Goal: Task Accomplishment & Management: Complete application form

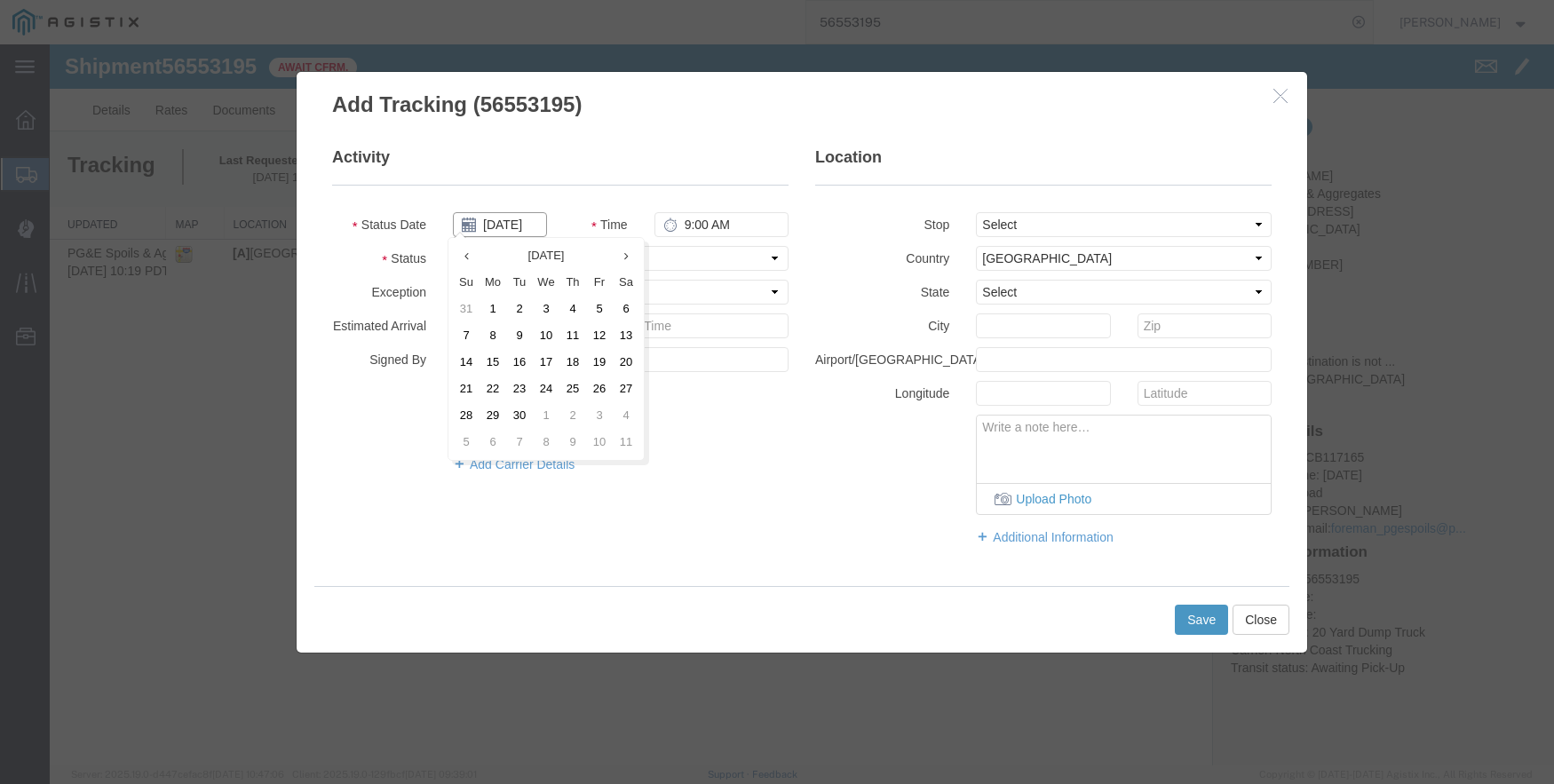
click at [509, 220] on input "[DATE]" at bounding box center [500, 225] width 94 height 25
click at [463, 257] on th at bounding box center [467, 256] width 27 height 27
click at [581, 379] on td "21" at bounding box center [578, 389] width 27 height 27
type input "[DATE]"
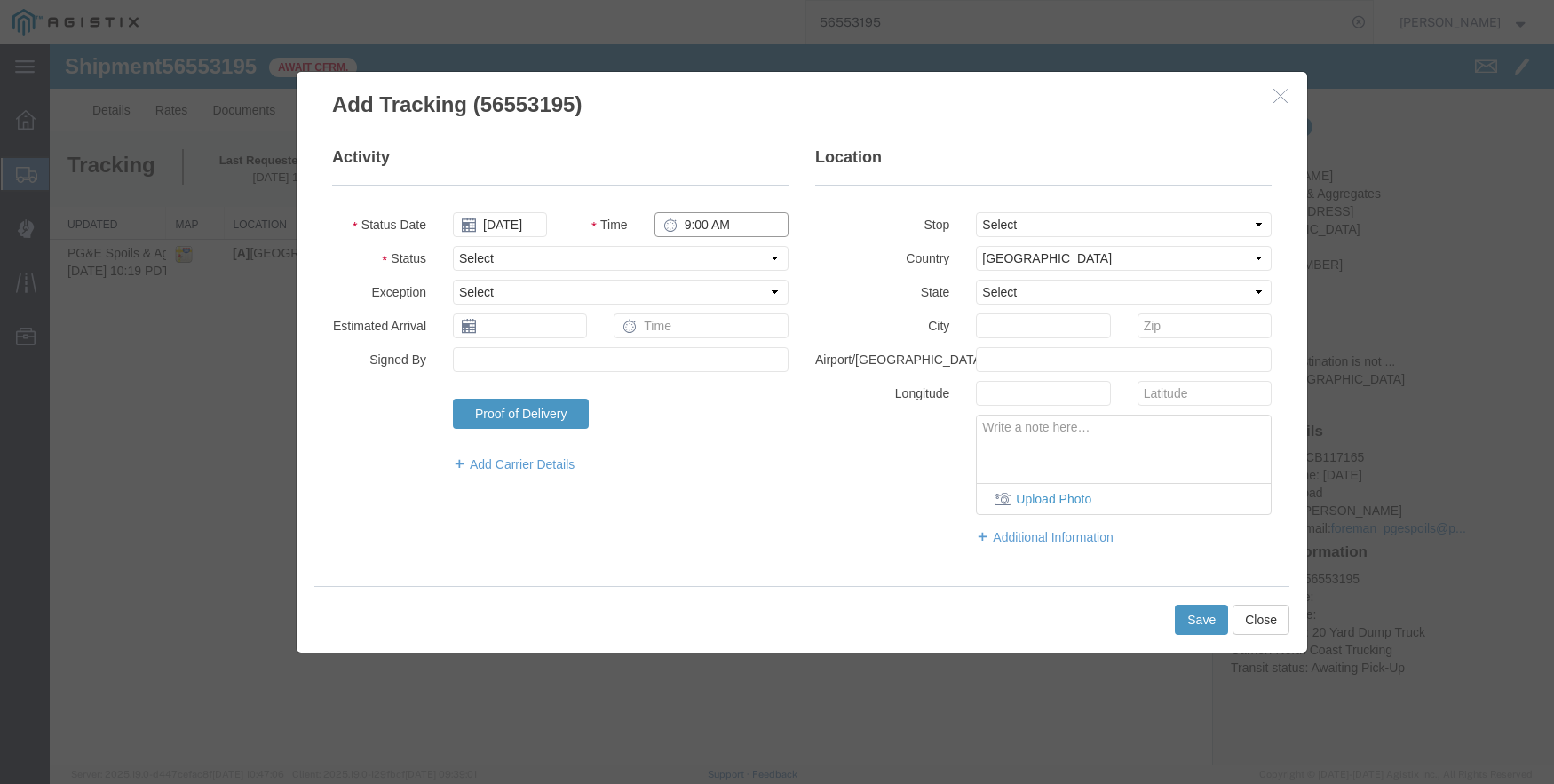
click at [686, 225] on input "9:00 AM" at bounding box center [721, 225] width 135 height 25
type input "5:00 AM"
select select "ARVPULOC"
click at [1024, 227] on select "Select From: [STREET_ADDRESS] Stop 2: [STREET_ADDRESS] To: The Final Destinatio…" at bounding box center [1123, 225] width 295 height 25
select select "{"pickupDeliveryInfoId": "122396348","pickupOrDelivery": "P","stopNum": "1","lo…"
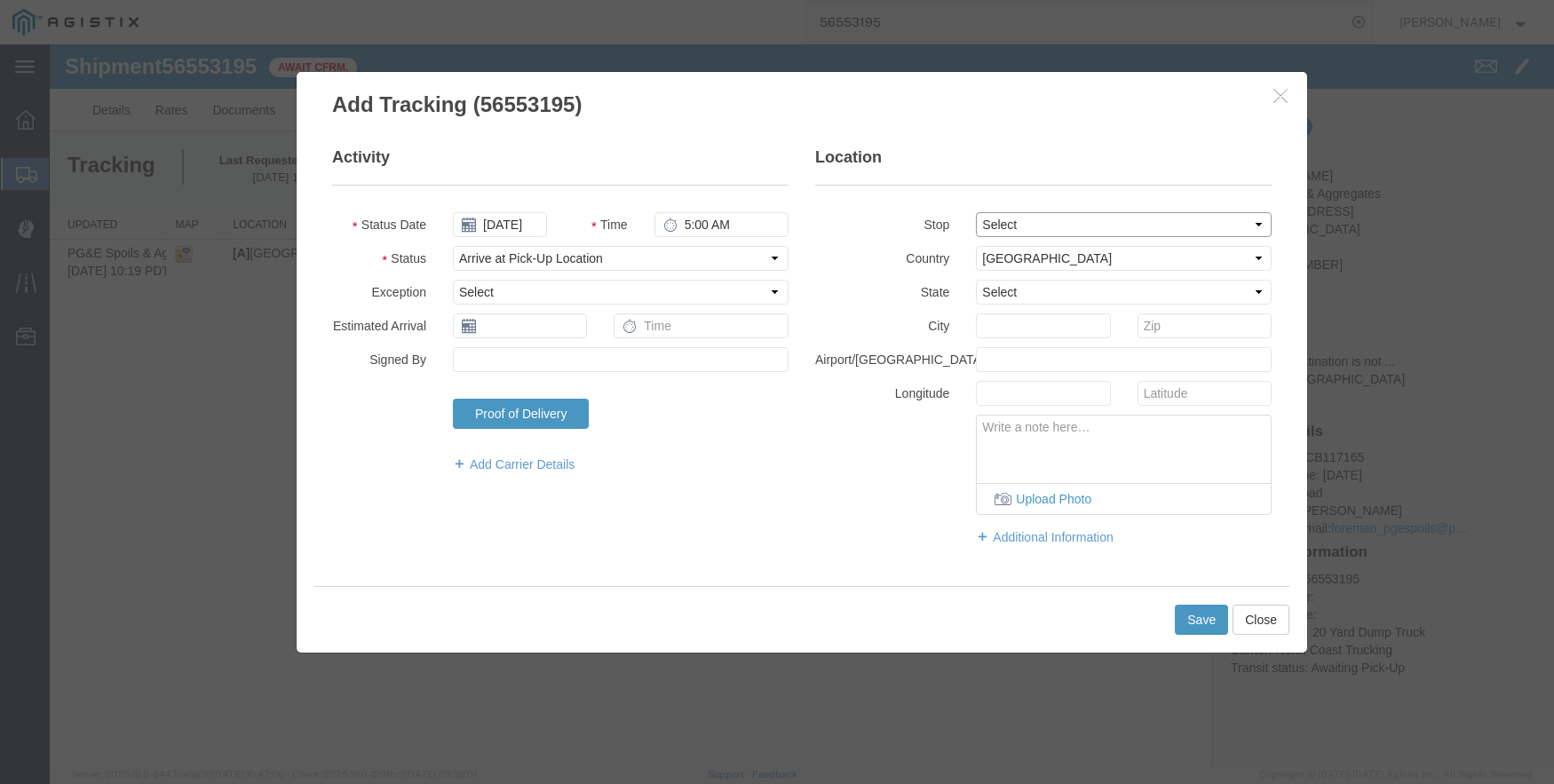
click at [976, 212] on select "Select From: [STREET_ADDRESS] Stop 2: [STREET_ADDRESS] To: The Final Destinatio…" at bounding box center [1123, 225] width 295 height 25
select select "CA"
type input "[GEOGRAPHIC_DATA]"
click at [1207, 618] on button "Save" at bounding box center [1202, 619] width 53 height 30
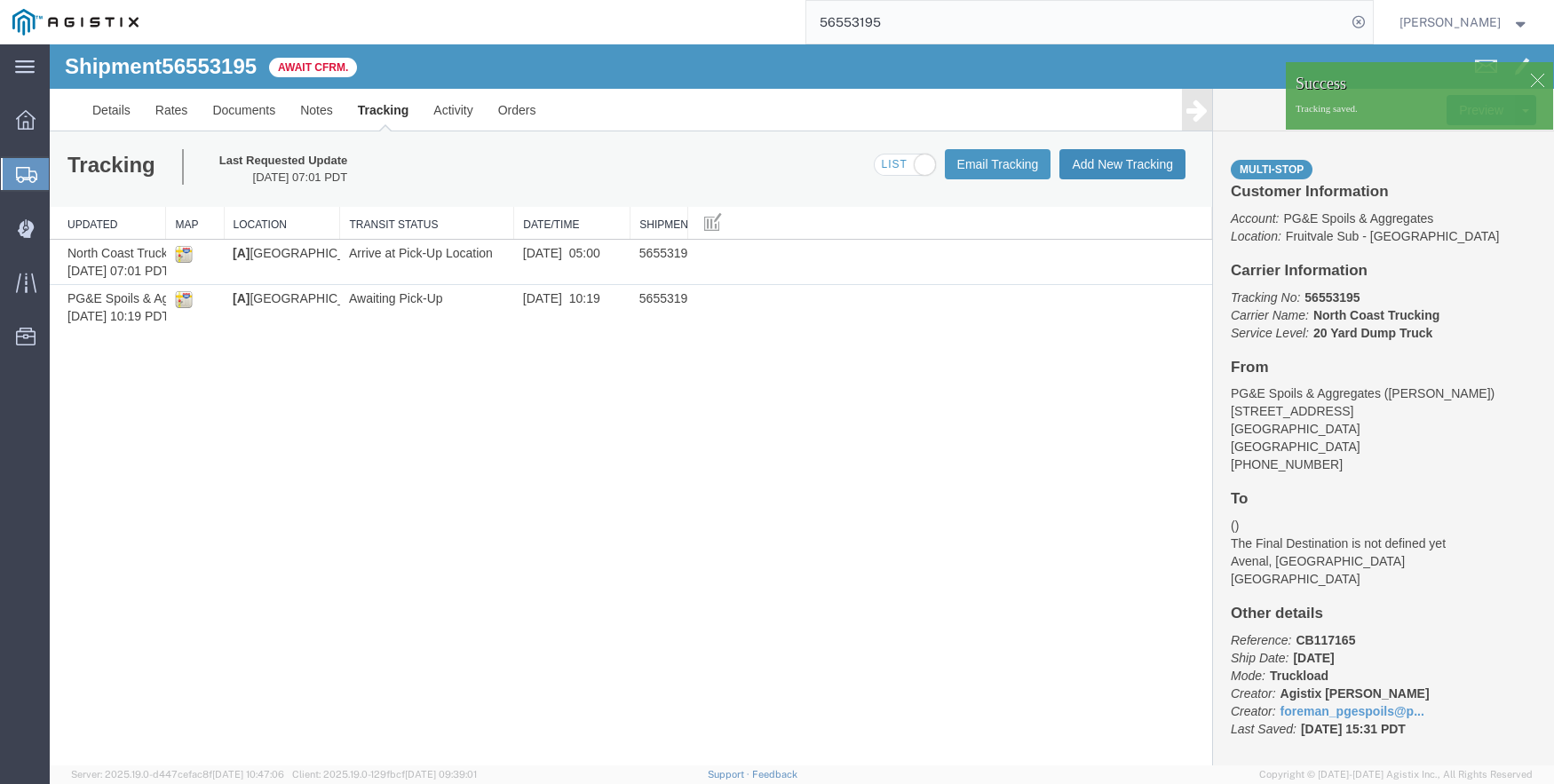
click at [1102, 159] on button "Add New Tracking" at bounding box center [1122, 164] width 126 height 30
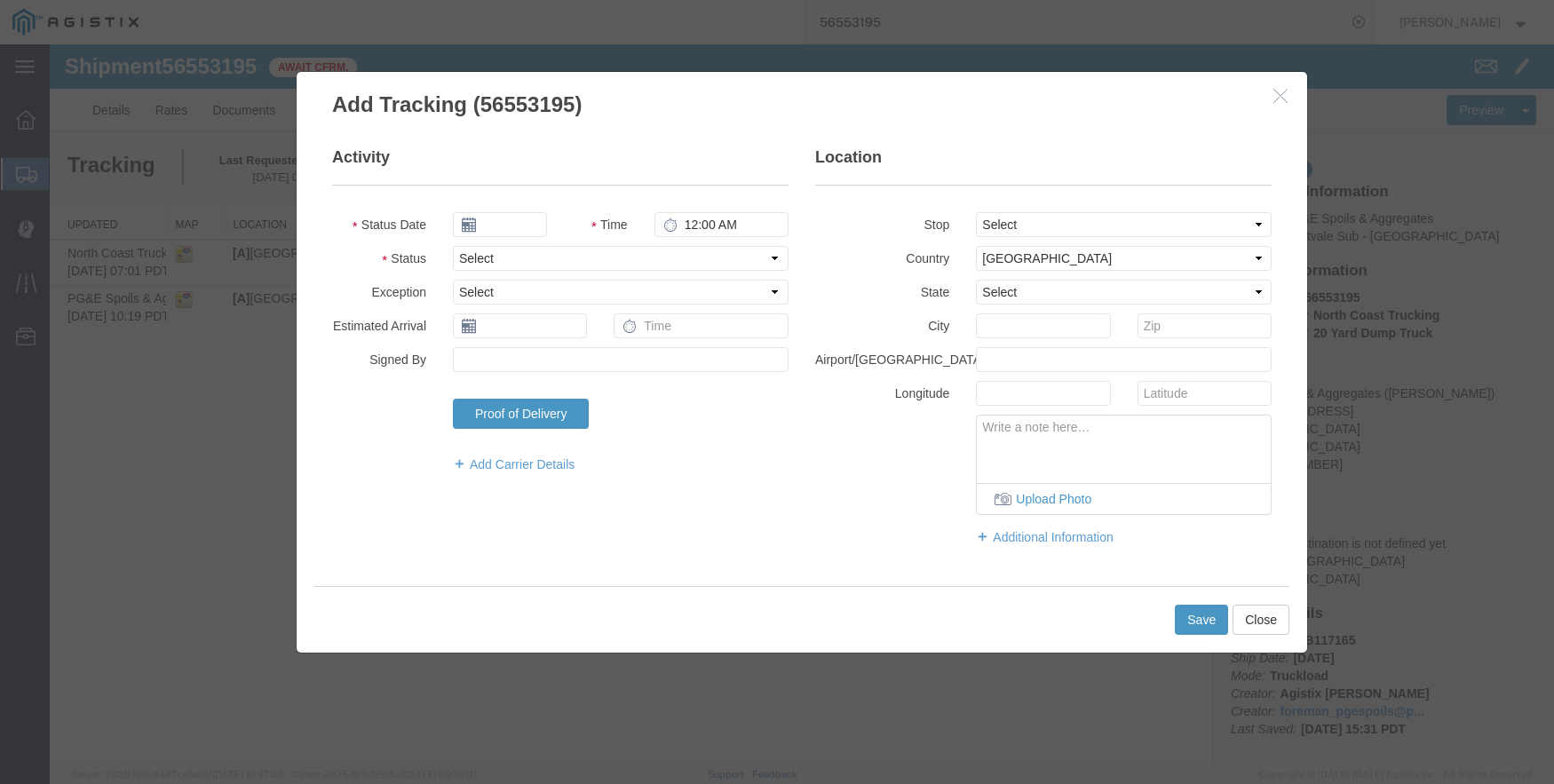
type input "[DATE]"
type input "10:00 AM"
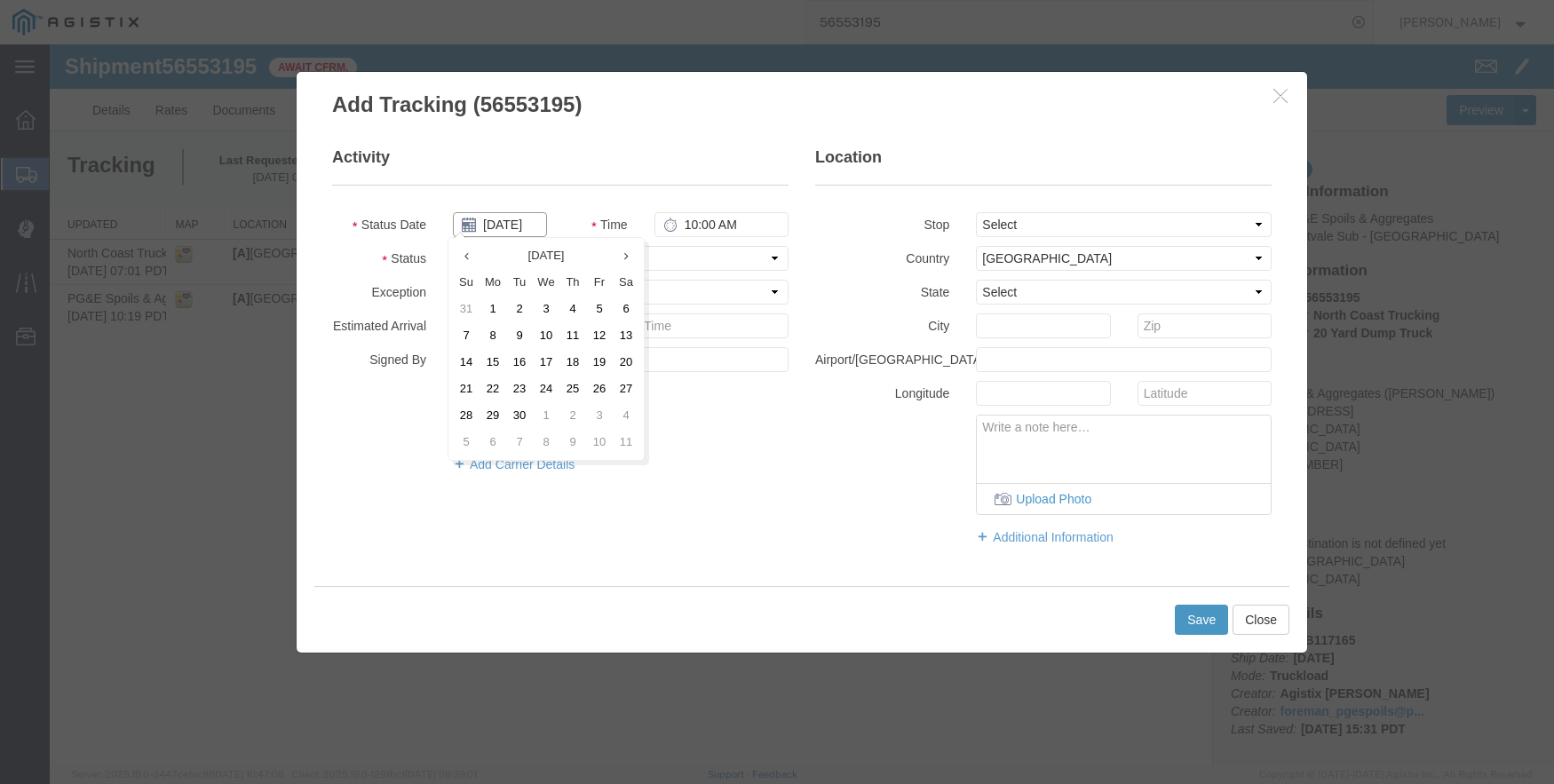
click at [493, 231] on input "[DATE]" at bounding box center [500, 225] width 94 height 25
click at [469, 253] on th at bounding box center [467, 256] width 27 height 27
click at [574, 390] on td "21" at bounding box center [578, 389] width 27 height 27
type input "[DATE]"
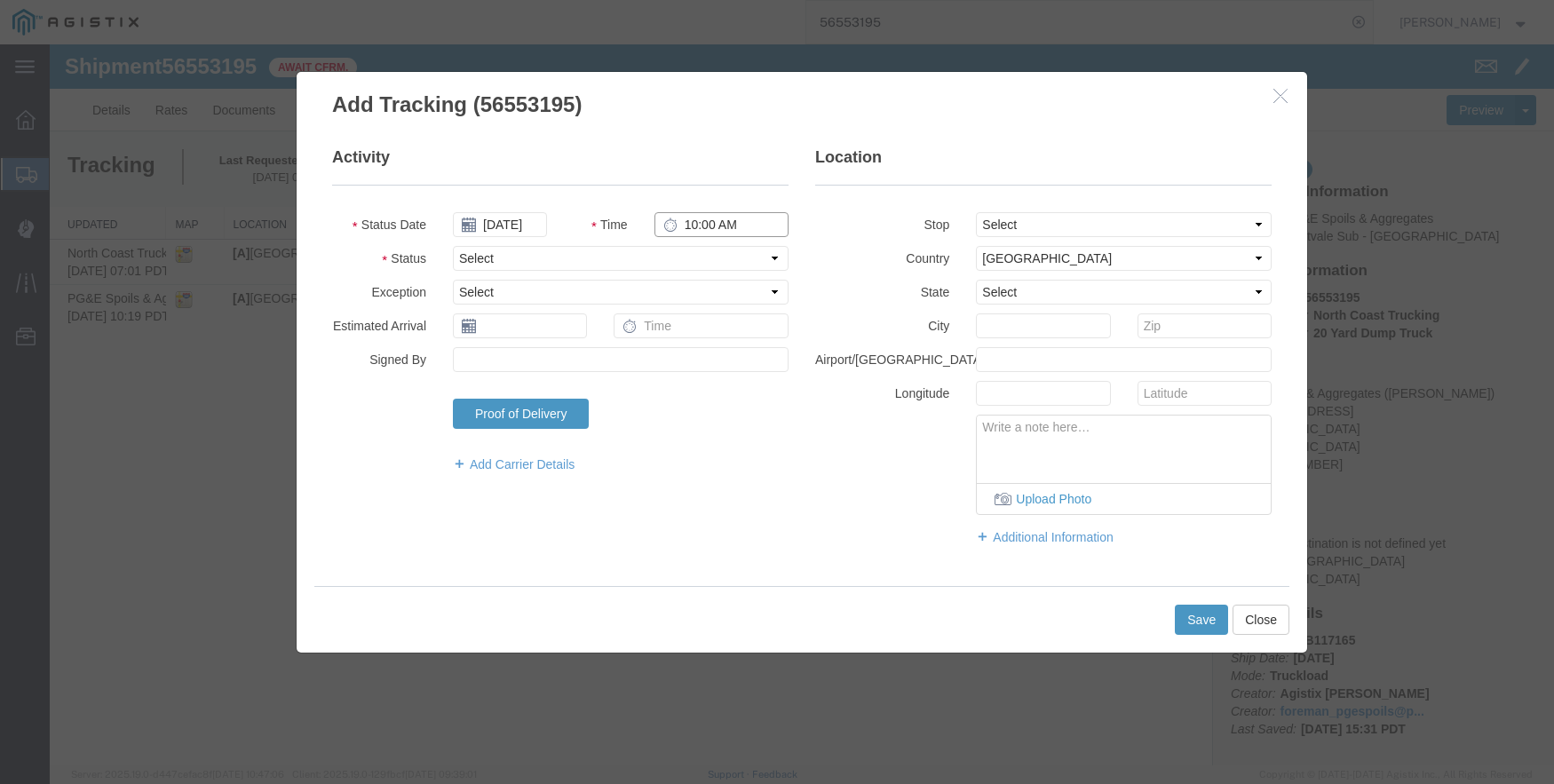
click at [696, 217] on input "10:00 AM" at bounding box center [721, 225] width 135 height 25
type input "6:02 AM"
select select "DPTPULOC"
click at [1046, 229] on select "Select From: [STREET_ADDRESS] Stop 2: [STREET_ADDRESS] To: The Final Destinatio…" at bounding box center [1123, 225] width 295 height 25
select select "{"pickupDeliveryInfoId": "122396348","pickupOrDelivery": "P","stopNum": "1","lo…"
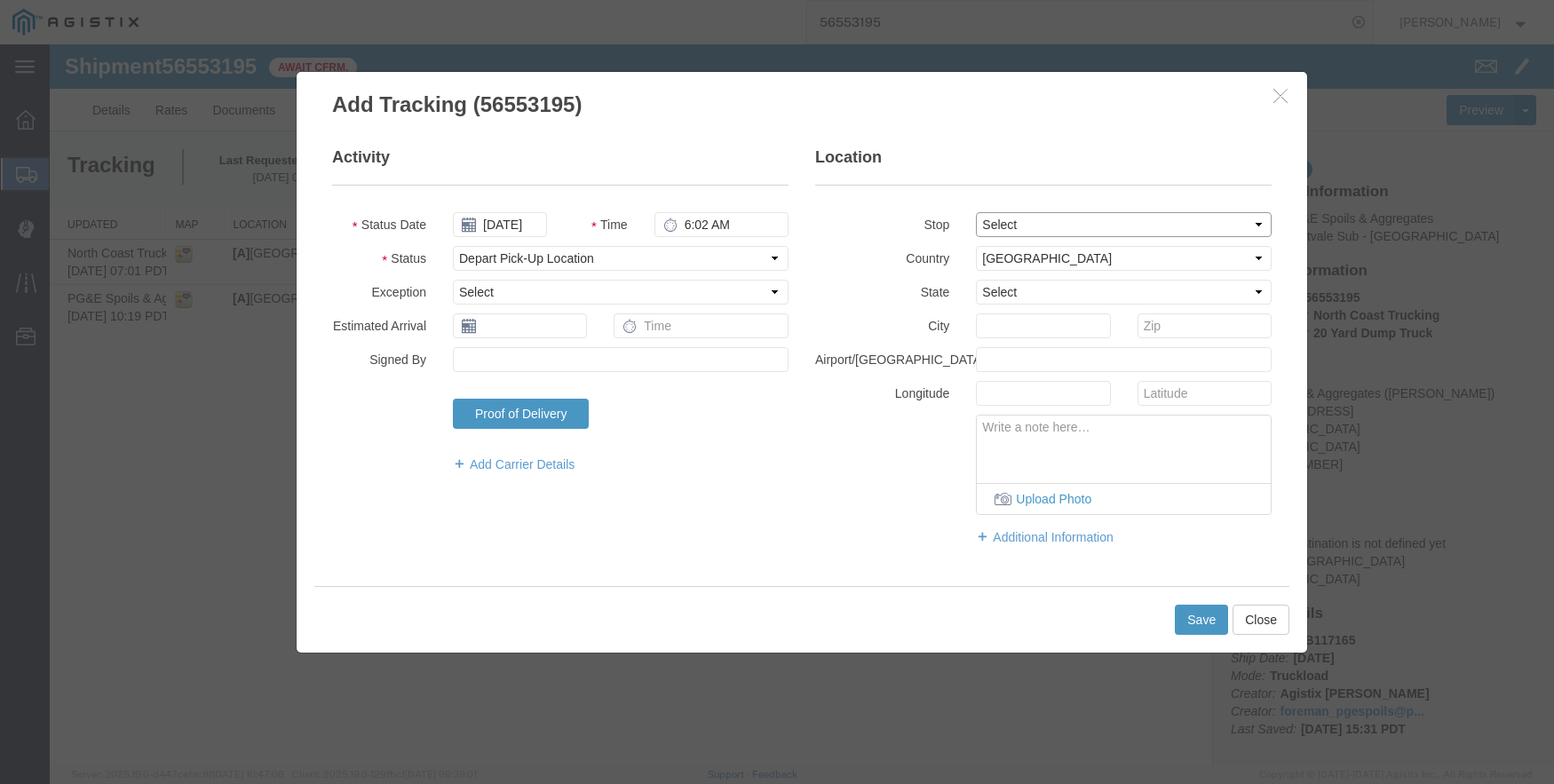
click at [976, 212] on select "Select From: [STREET_ADDRESS] Stop 2: [STREET_ADDRESS] To: The Final Destinatio…" at bounding box center [1123, 225] width 295 height 25
select select "CA"
type input "[GEOGRAPHIC_DATA]"
click at [1209, 618] on button "Save" at bounding box center [1202, 619] width 53 height 30
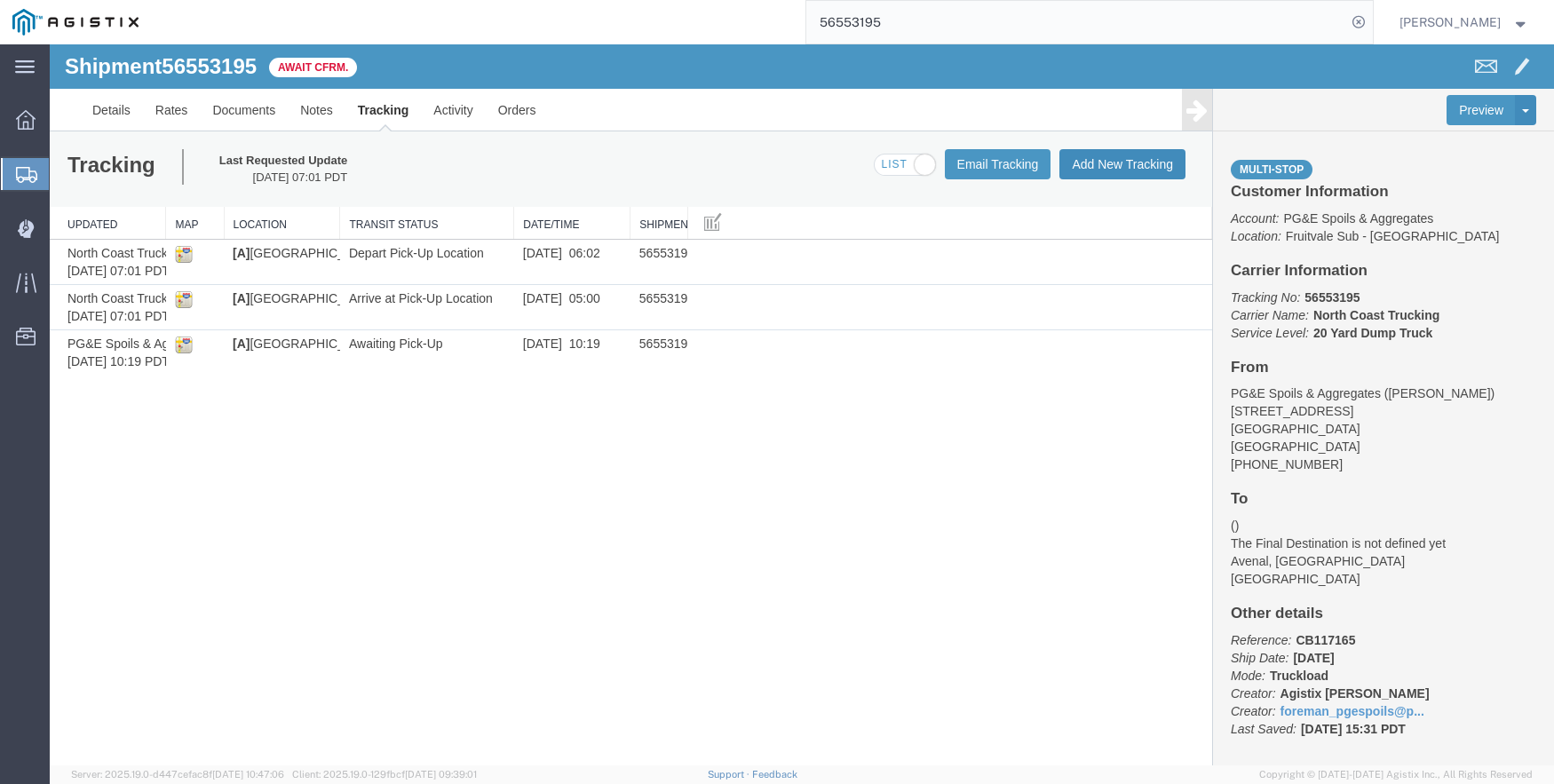
drag, startPoint x: 1087, startPoint y: 172, endPoint x: 1086, endPoint y: 164, distance: 8.1
click at [1086, 164] on button "Add New Tracking" at bounding box center [1122, 164] width 126 height 30
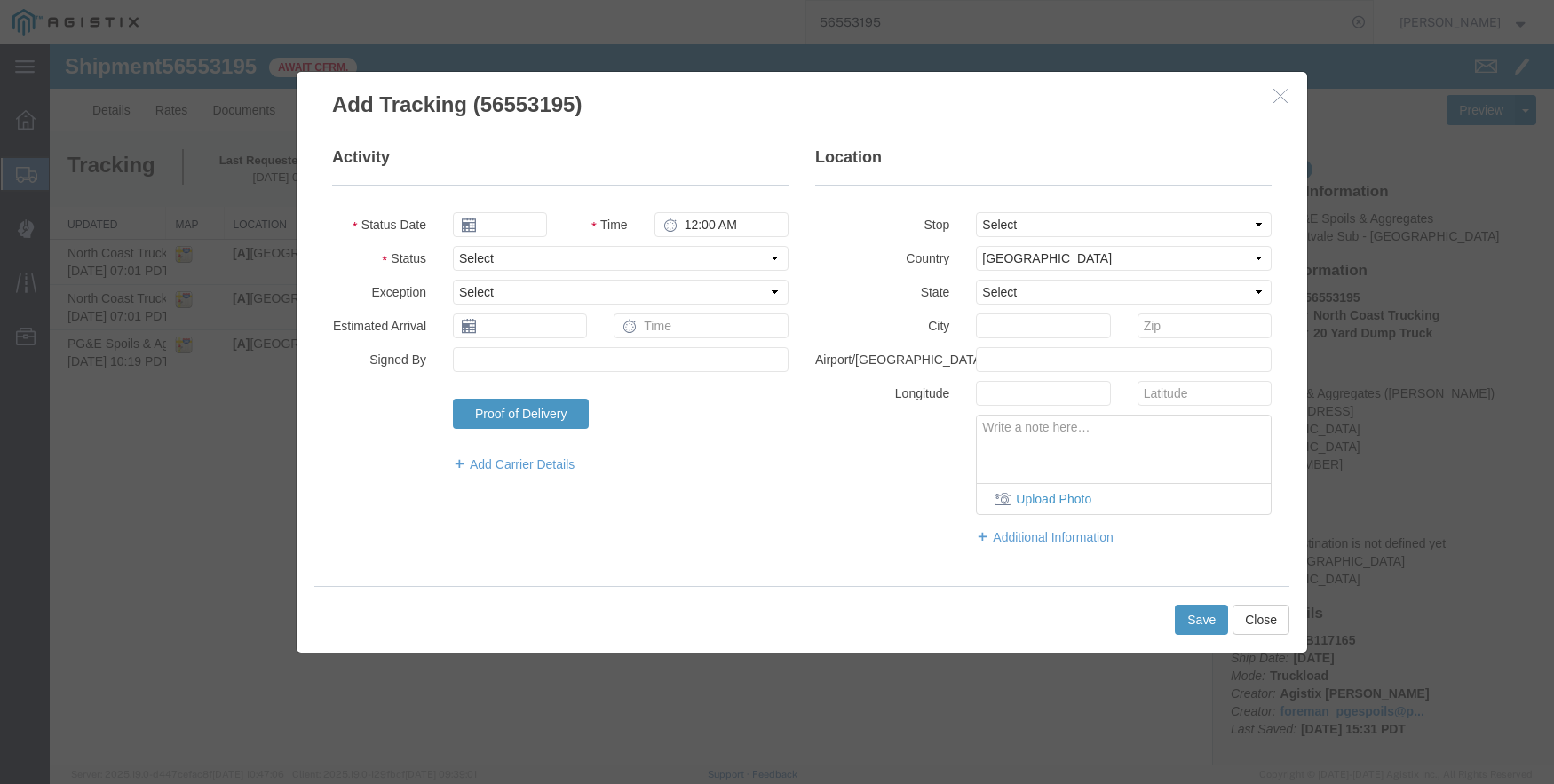
type input "[DATE]"
type input "10:00 AM"
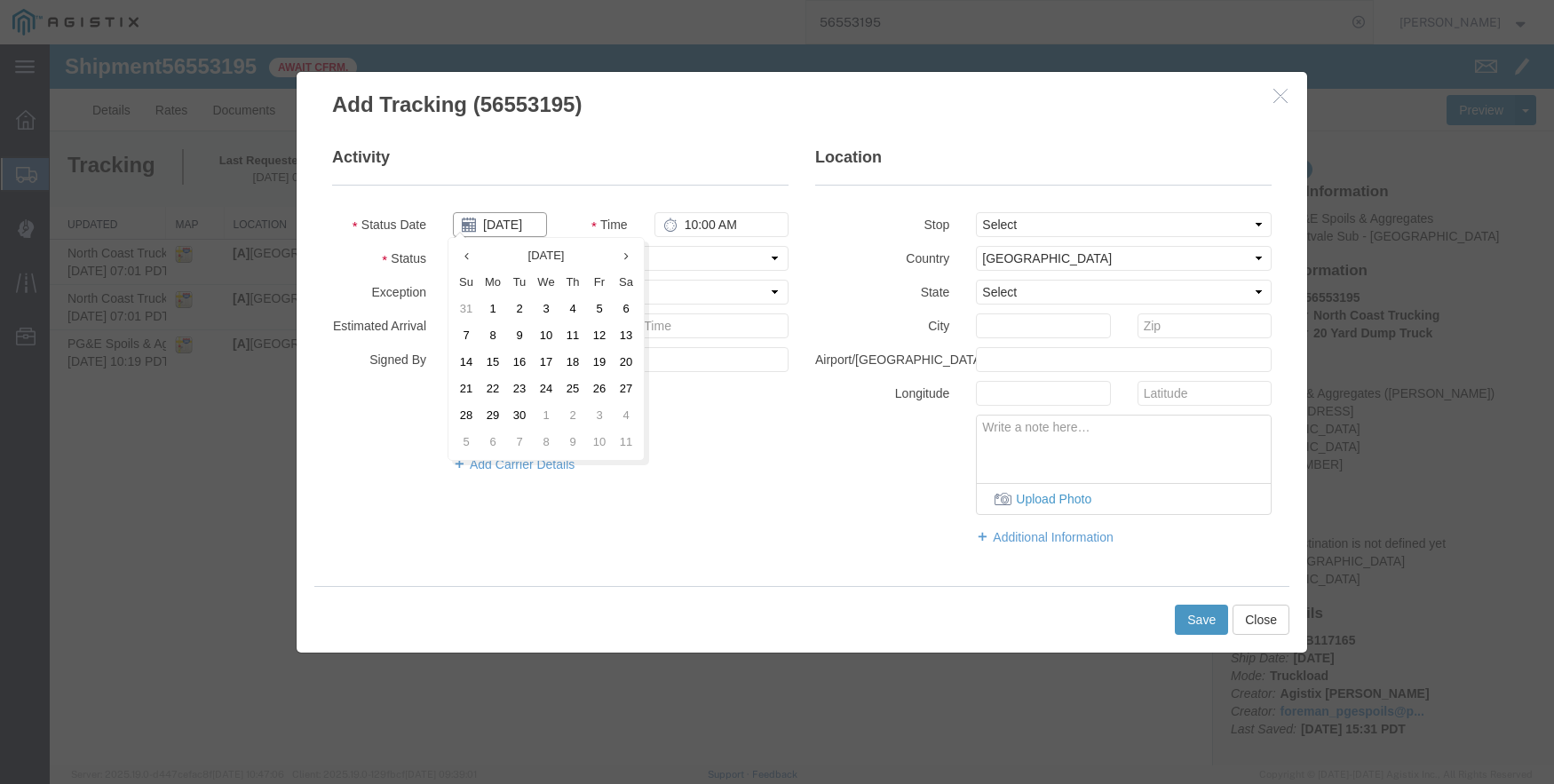
click at [498, 221] on input "[DATE]" at bounding box center [500, 225] width 94 height 25
click at [476, 259] on th at bounding box center [467, 256] width 27 height 27
click at [582, 386] on td "21" at bounding box center [578, 389] width 27 height 27
type input "[DATE]"
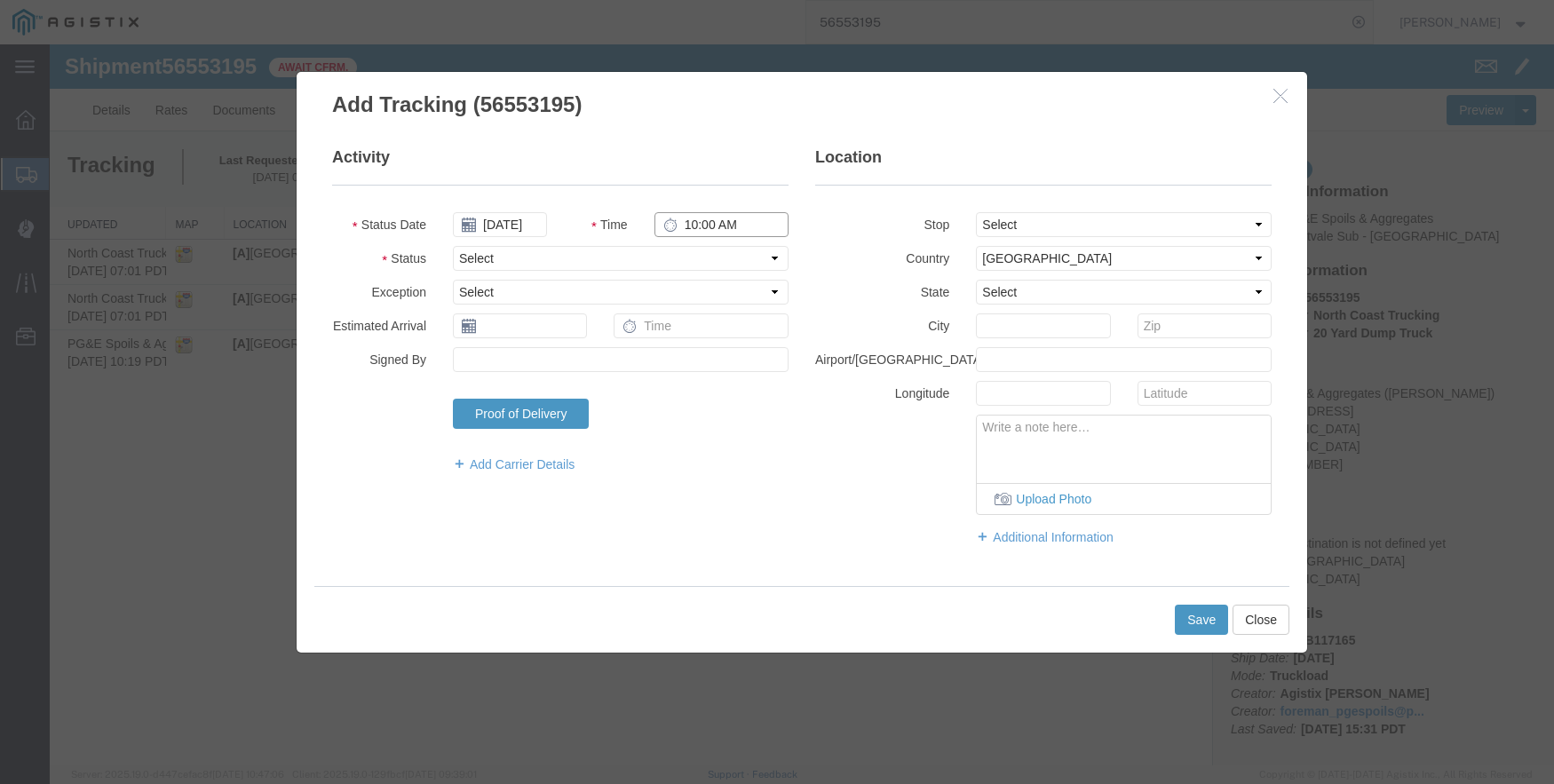
click at [701, 214] on input "10:00 AM" at bounding box center [721, 225] width 135 height 25
type input "10:56 AM"
select select "ARVPULOC"
click at [1011, 227] on select "Select From: [STREET_ADDRESS] Stop 2: [STREET_ADDRESS] To: The Final Destinatio…" at bounding box center [1123, 225] width 295 height 25
select select "{"pickupDeliveryInfoId": "122396348","pickupOrDelivery": "P","stopNum": "1","lo…"
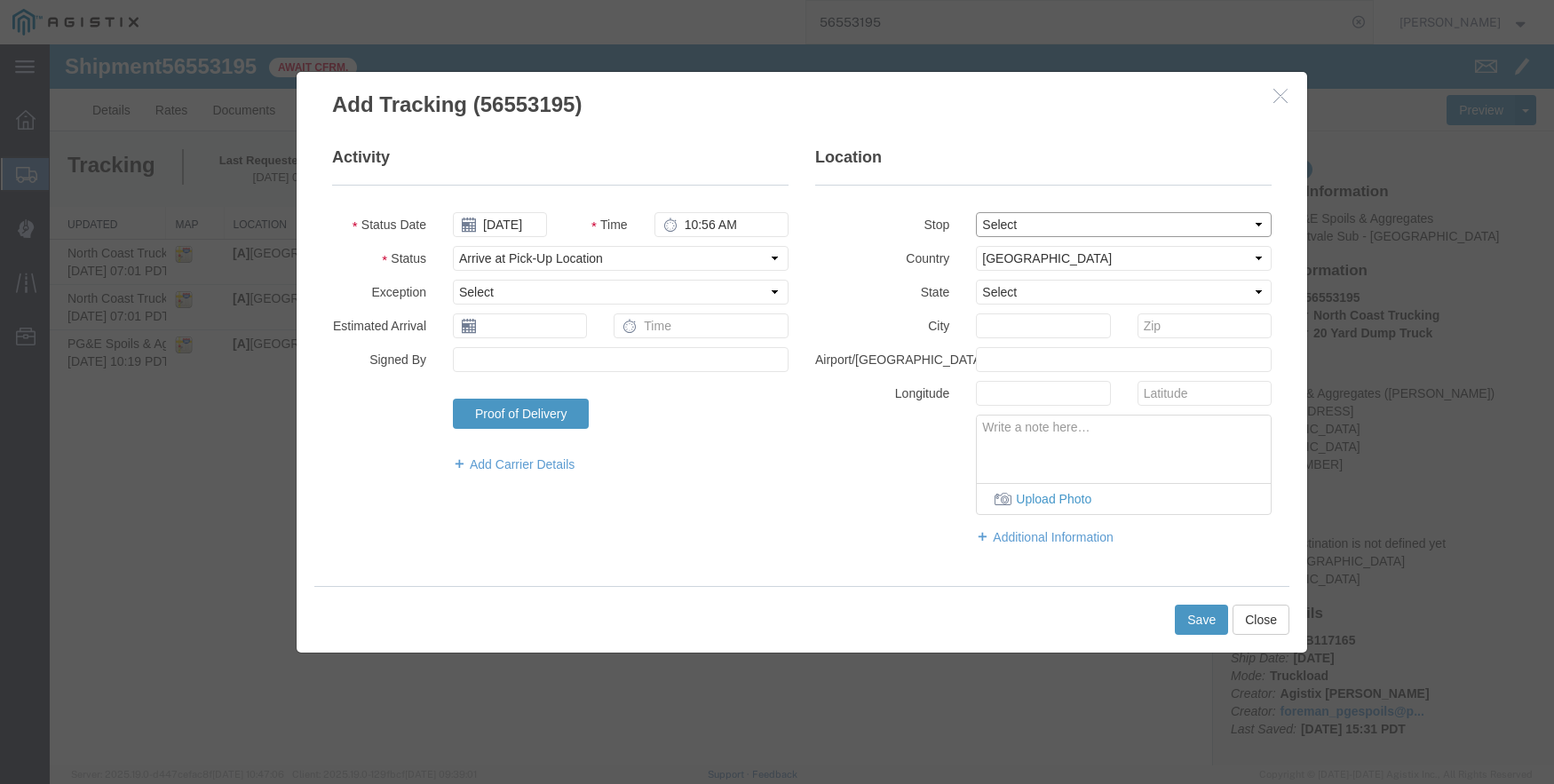
click at [976, 212] on select "Select From: [STREET_ADDRESS] Stop 2: [STREET_ADDRESS] To: The Final Destinatio…" at bounding box center [1123, 225] width 295 height 25
select select "CA"
type input "[GEOGRAPHIC_DATA]"
click at [1207, 618] on button "Save" at bounding box center [1202, 619] width 53 height 30
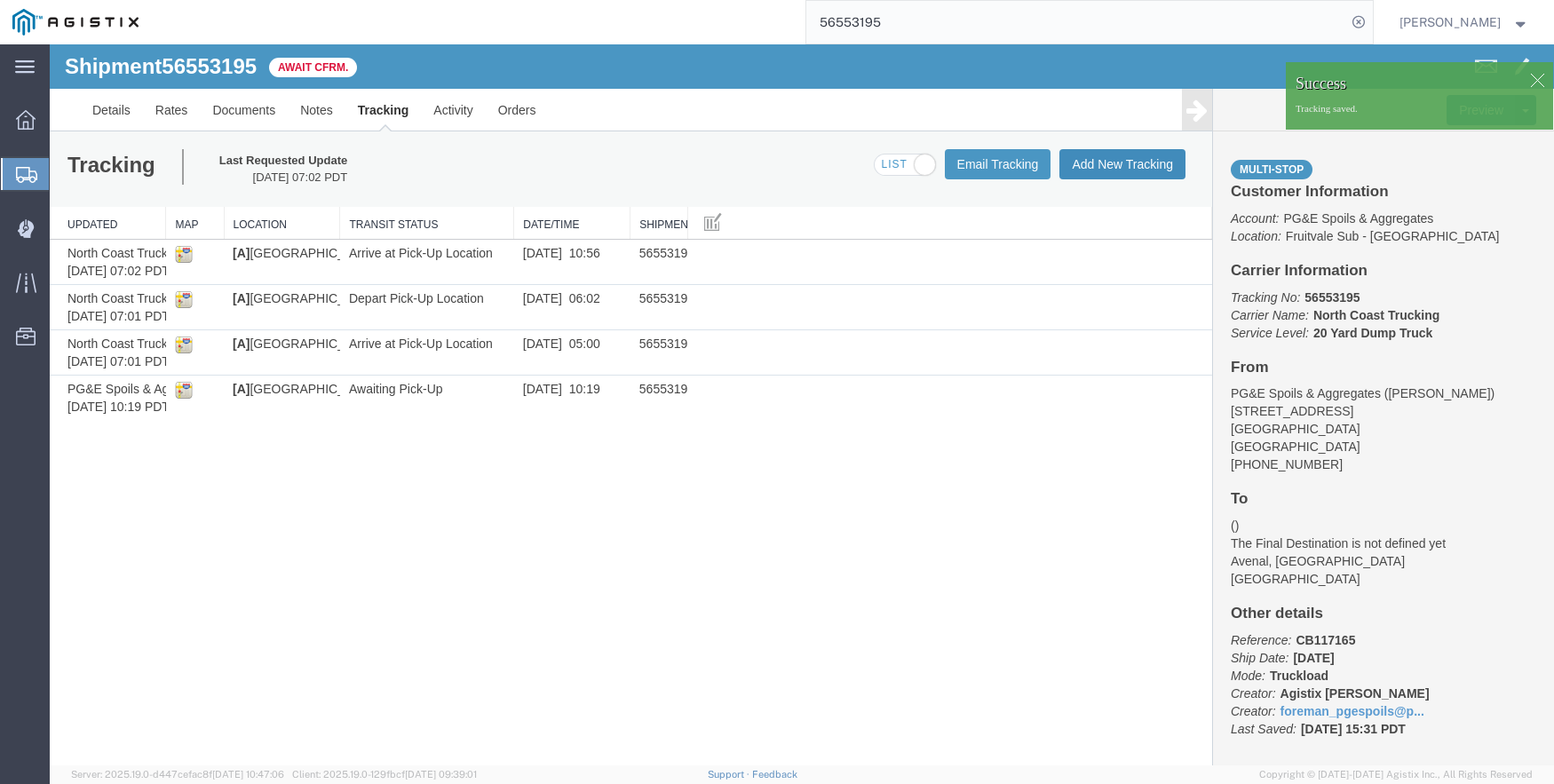
click at [1109, 157] on button "Add New Tracking" at bounding box center [1122, 164] width 126 height 30
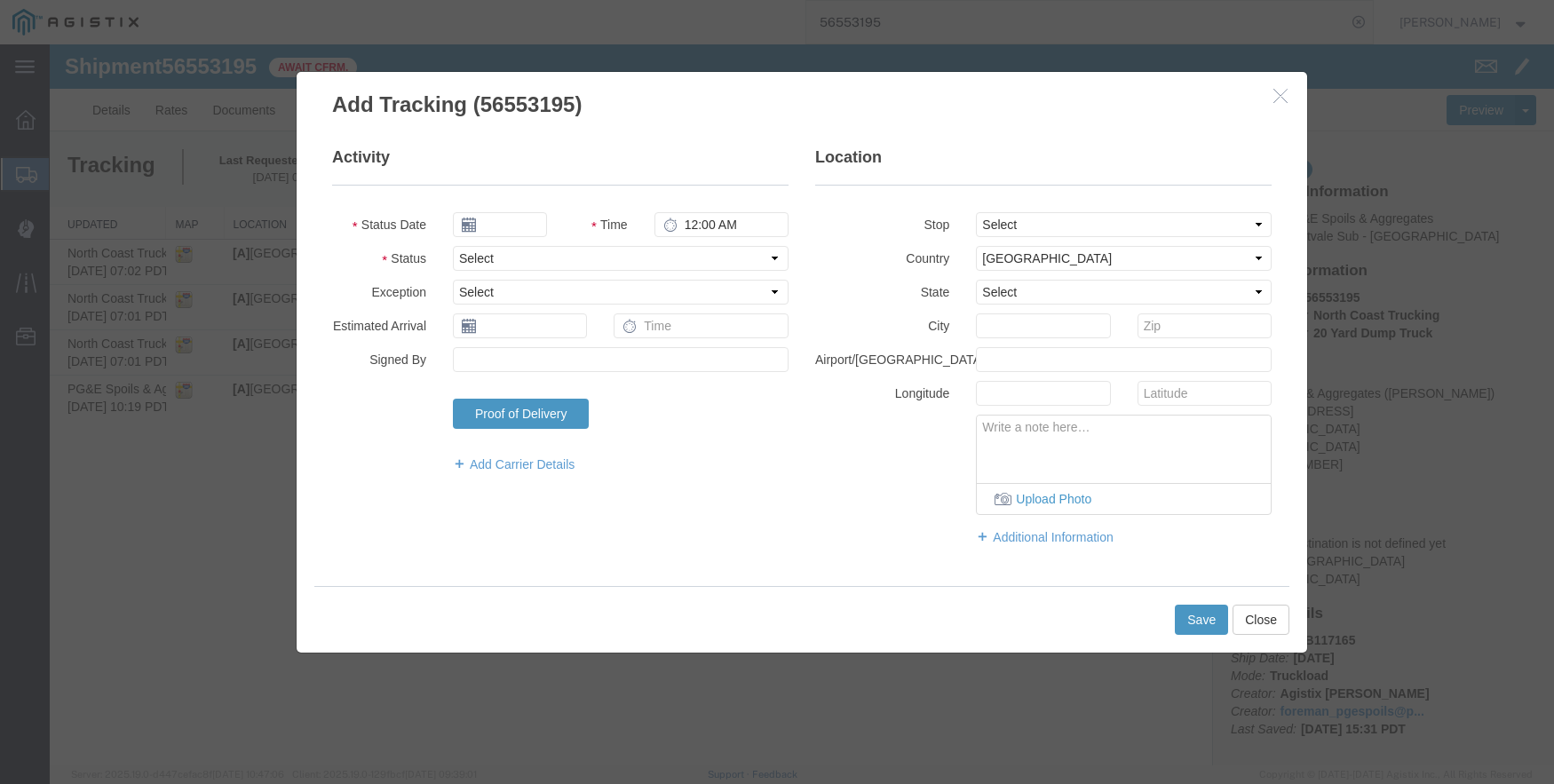
type input "[DATE]"
type input "10:00 AM"
click at [518, 219] on input "[DATE]" at bounding box center [500, 225] width 94 height 25
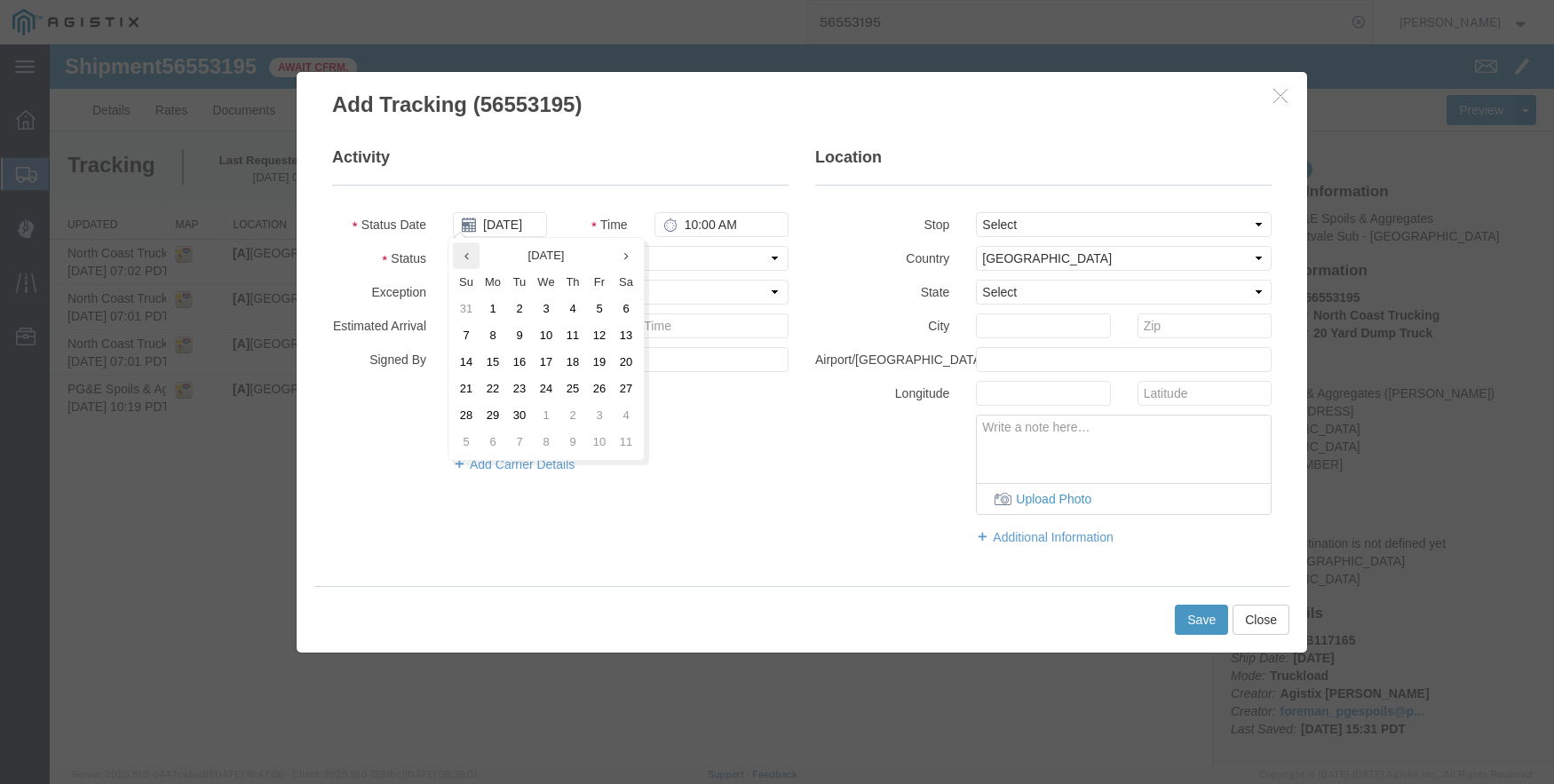
click at [456, 257] on th at bounding box center [467, 256] width 27 height 27
click at [575, 384] on td "21" at bounding box center [578, 389] width 27 height 27
type input "[DATE]"
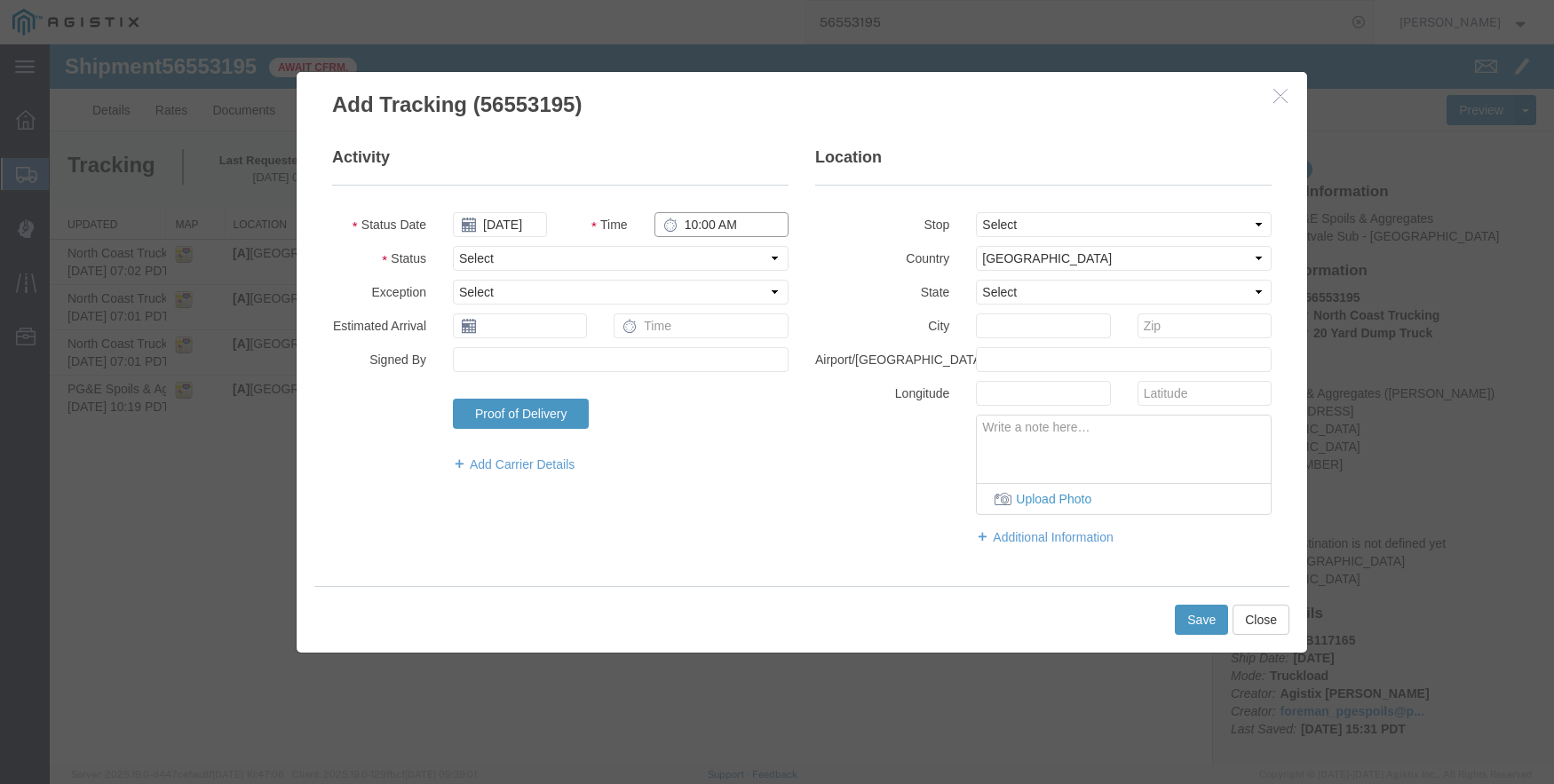
click at [693, 216] on input "10:00 AM" at bounding box center [721, 225] width 135 height 25
type input "11:00 AM"
select select "DPTPULOC"
click at [1025, 224] on select "Select From: [STREET_ADDRESS] Stop 2: [STREET_ADDRESS] To: The Final Destinatio…" at bounding box center [1123, 225] width 295 height 25
select select "{"pickupDeliveryInfoId": "122396348","pickupOrDelivery": "P","stopNum": "1","lo…"
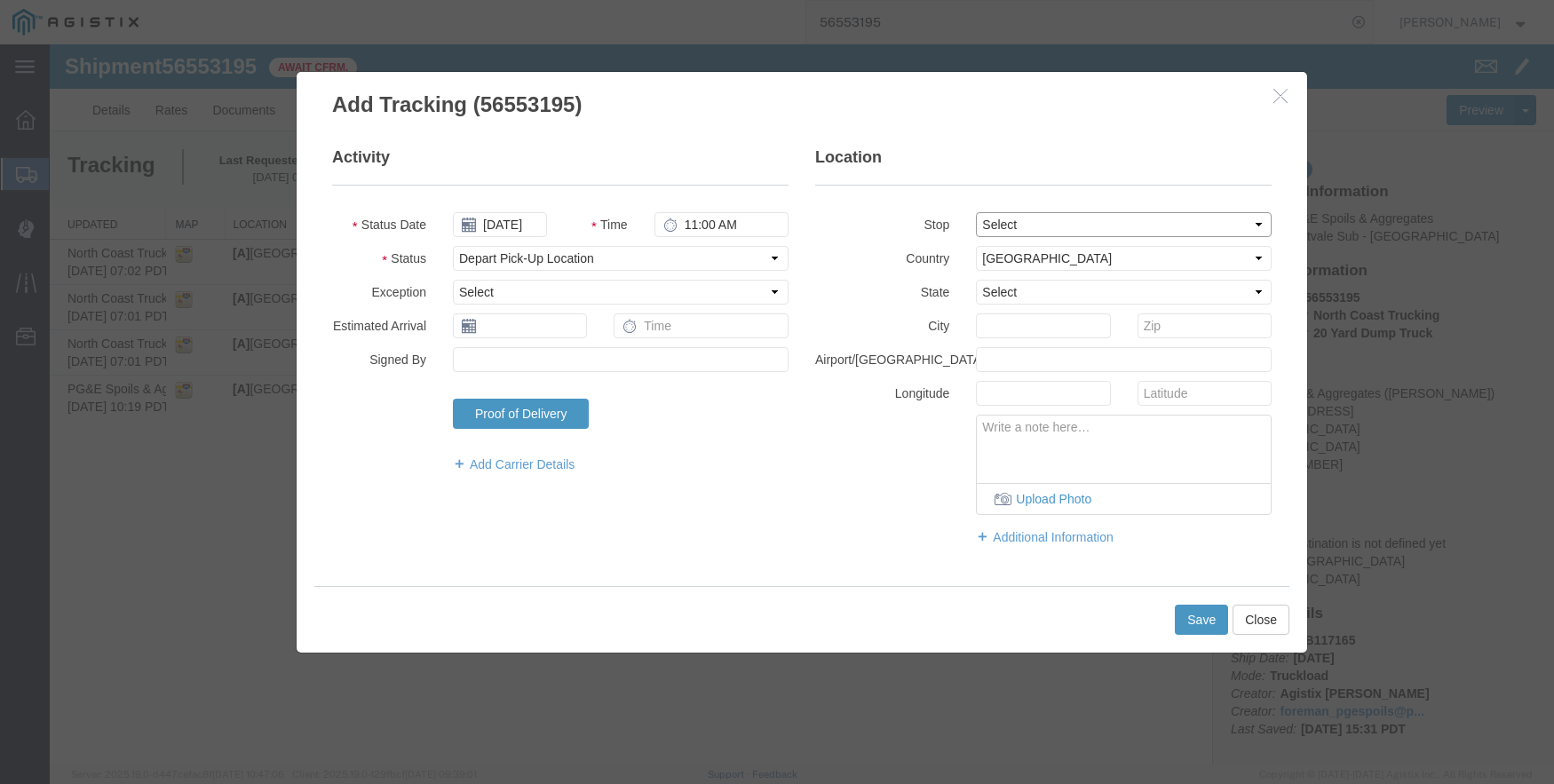
click at [976, 212] on select "Select From: [STREET_ADDRESS] Stop 2: [STREET_ADDRESS] To: The Final Destinatio…" at bounding box center [1123, 225] width 295 height 25
select select "CA"
type input "[GEOGRAPHIC_DATA]"
click at [1200, 618] on button "Save" at bounding box center [1202, 619] width 53 height 30
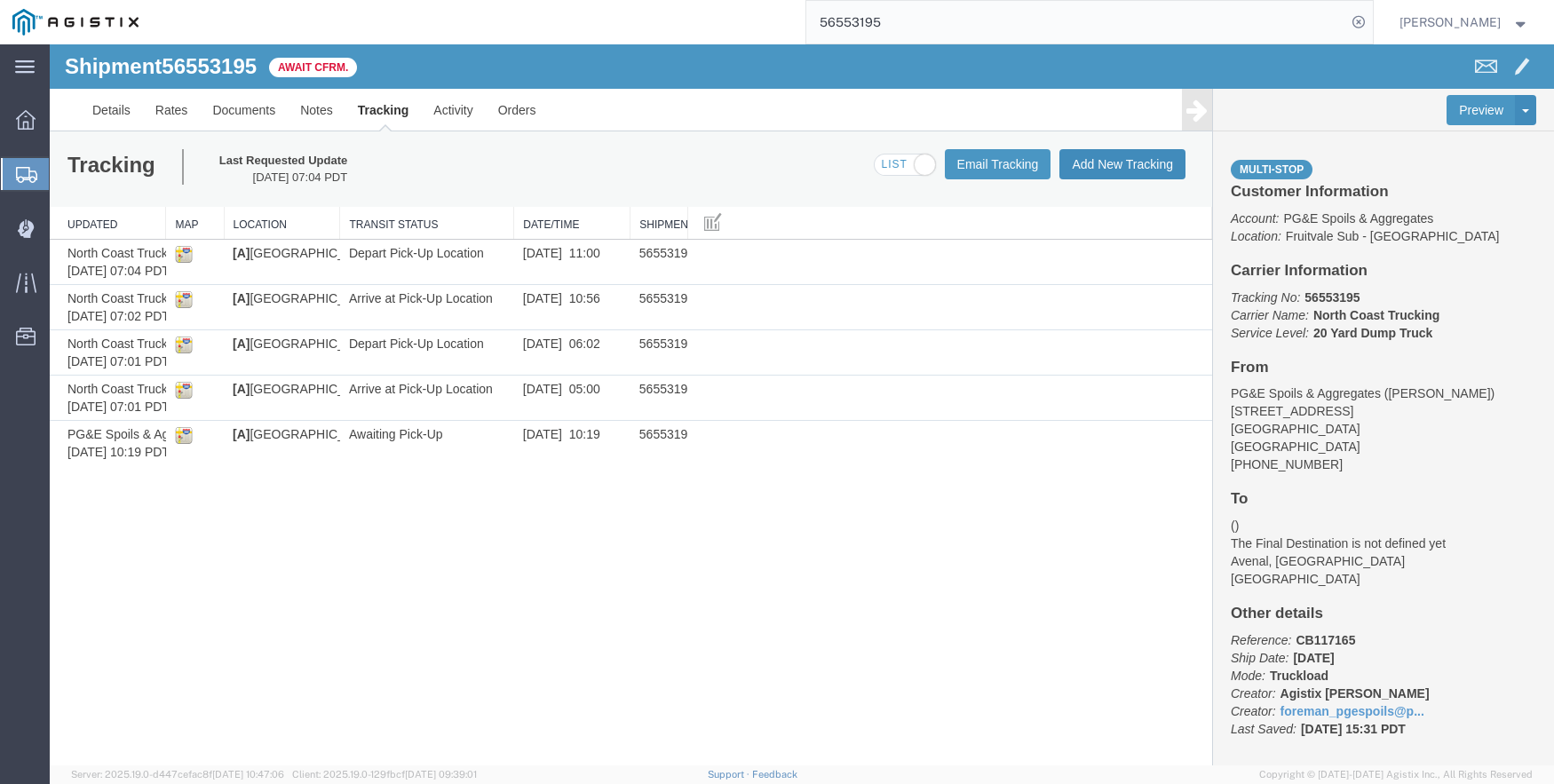
click at [1117, 166] on button "Add New Tracking" at bounding box center [1122, 164] width 126 height 30
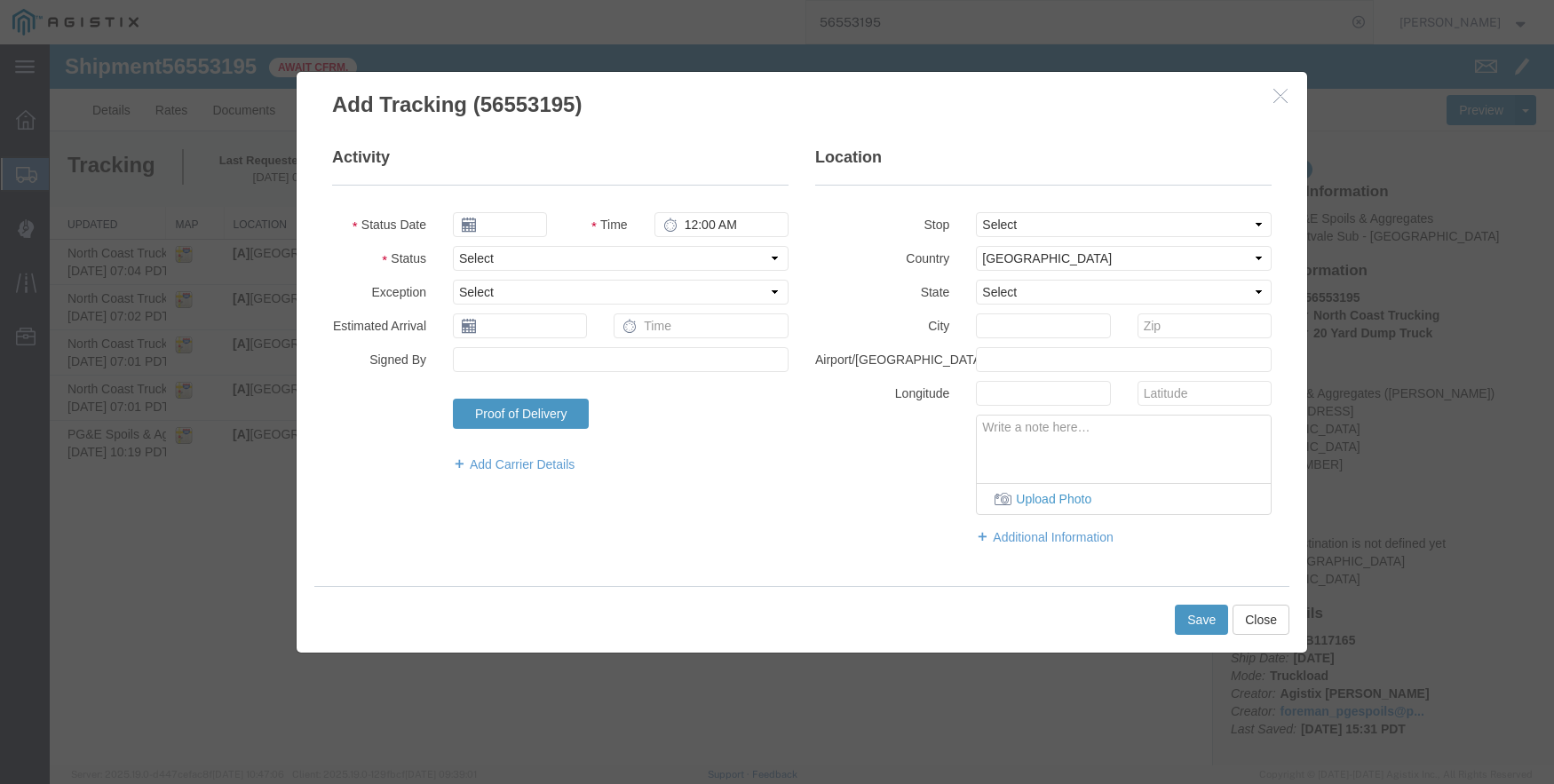
type input "[DATE]"
type input "10:00 AM"
click at [505, 234] on input "[DATE]" at bounding box center [500, 225] width 94 height 25
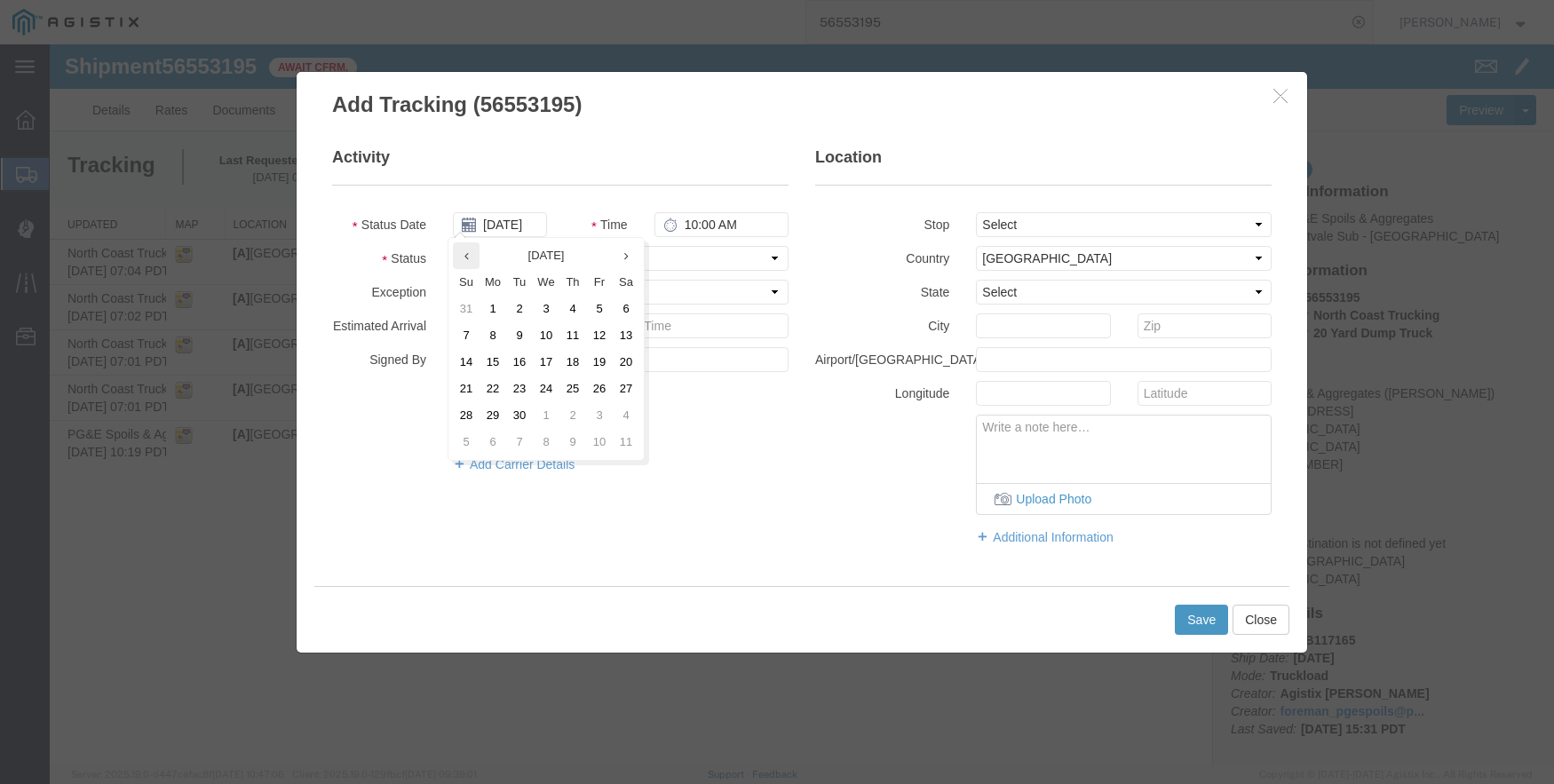
click at [474, 249] on th at bounding box center [467, 256] width 27 height 27
click at [579, 387] on td "21" at bounding box center [578, 389] width 27 height 27
type input "[DATE]"
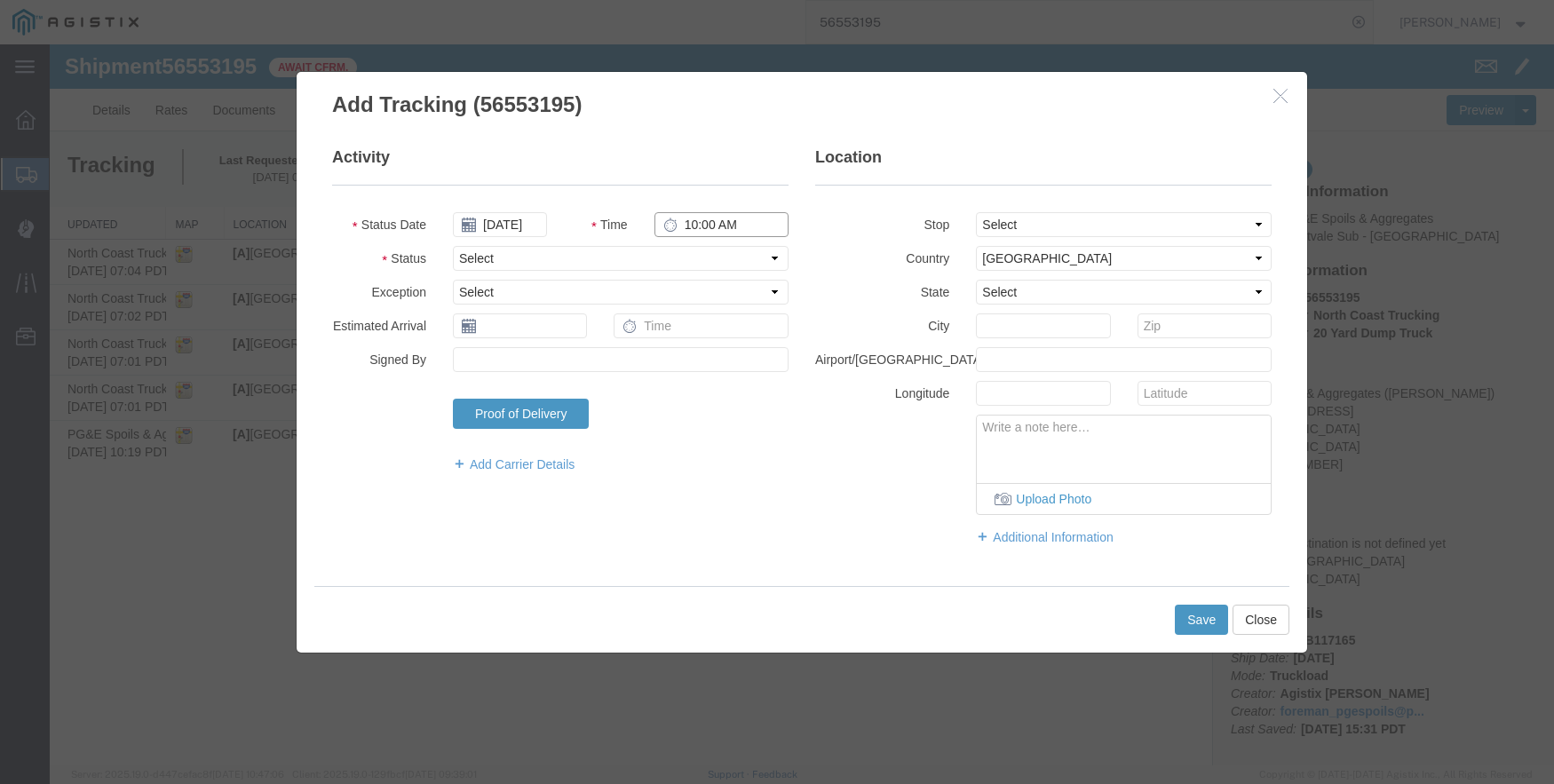
click at [706, 222] on input "10:00 AM" at bounding box center [721, 225] width 135 height 25
type input "7:52 AM"
